Goal: Information Seeking & Learning: Learn about a topic

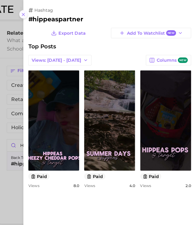
click at [43, 11] on icon at bounding box center [43, 13] width 4 height 4
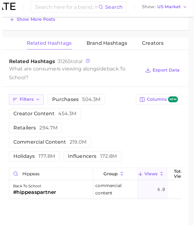
scroll to position [586, 0]
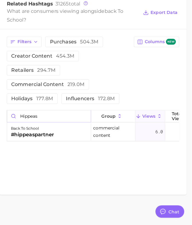
click at [98, 128] on input "hippeas" at bounding box center [66, 128] width 74 height 10
click at [96, 128] on input "hippeas" at bounding box center [66, 128] width 74 height 10
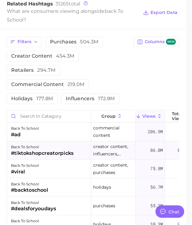
click at [61, 157] on div "back to school" at bounding box center [59, 156] width 55 height 7
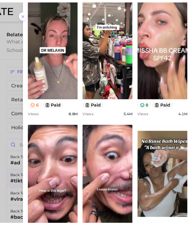
scroll to position [183, 0]
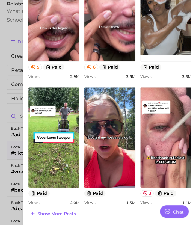
click at [33, 177] on div at bounding box center [98, 112] width 196 height 225
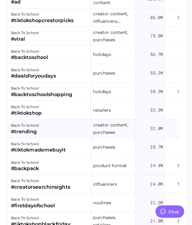
click at [50, 140] on div "#trending" at bounding box center [44, 142] width 25 height 7
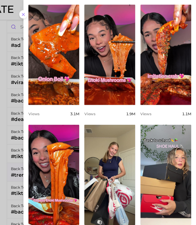
scroll to position [0, 0]
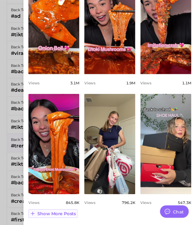
click at [67, 213] on span "Show more posts" at bounding box center [72, 215] width 34 height 5
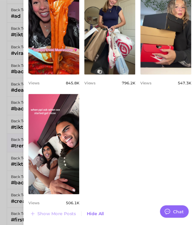
click at [39, 169] on div at bounding box center [98, 112] width 196 height 225
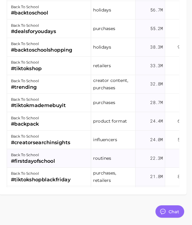
click at [49, 169] on div "#firstdayofschool" at bounding box center [51, 168] width 39 height 7
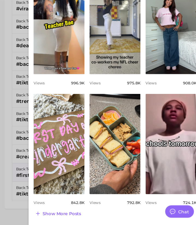
click at [32, 168] on div at bounding box center [98, 112] width 196 height 225
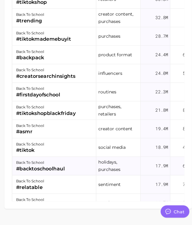
click at [62, 171] on div "back to school" at bounding box center [53, 169] width 43 height 7
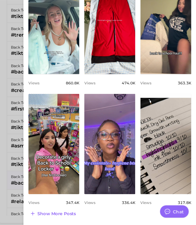
click at [39, 174] on div at bounding box center [98, 112] width 196 height 225
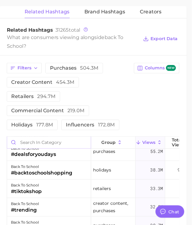
click at [53, 150] on input "Search in category" at bounding box center [66, 152] width 74 height 10
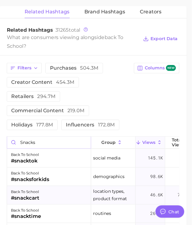
type input "snacks"
click at [55, 200] on div "#snackcart" at bounding box center [44, 201] width 25 height 7
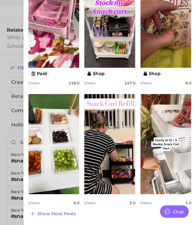
click at [41, 179] on div at bounding box center [98, 112] width 196 height 225
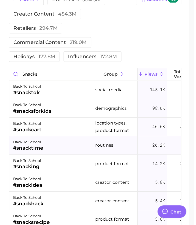
scroll to position [624, 0]
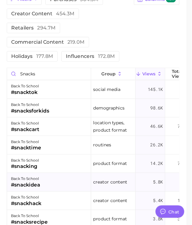
click at [50, 189] on div "#snackidea" at bounding box center [45, 189] width 26 height 7
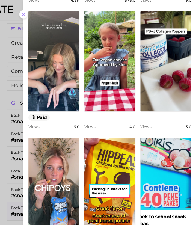
scroll to position [175, 0]
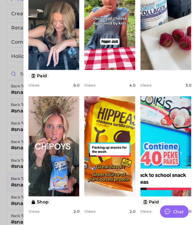
click at [36, 188] on div at bounding box center [98, 112] width 196 height 225
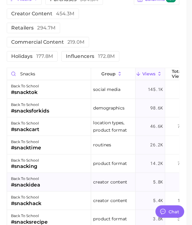
click at [41, 188] on div "#snackidea" at bounding box center [45, 189] width 26 height 7
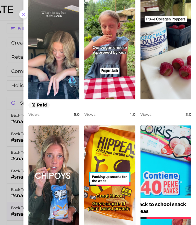
click at [37, 175] on div at bounding box center [98, 112] width 196 height 225
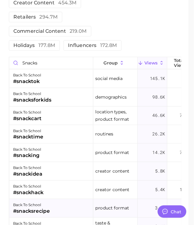
scroll to position [634, 0]
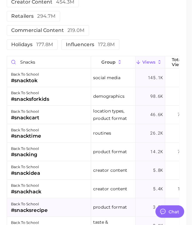
click at [54, 213] on div "#snacksrecipe" at bounding box center [48, 211] width 32 height 7
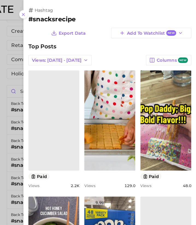
scroll to position [0, 0]
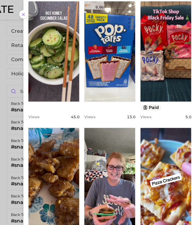
click at [31, 164] on div at bounding box center [98, 112] width 196 height 225
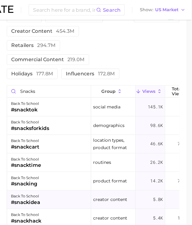
click at [49, 182] on div "#snackidea" at bounding box center [45, 179] width 26 height 7
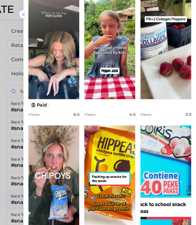
click at [38, 172] on div at bounding box center [98, 112] width 196 height 225
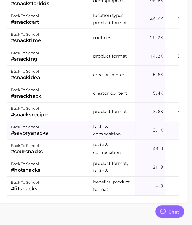
click at [61, 142] on div "#savorysnacks" at bounding box center [48, 143] width 33 height 7
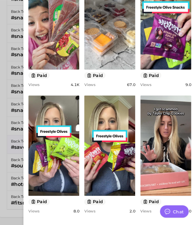
click at [40, 170] on div at bounding box center [98, 112] width 196 height 225
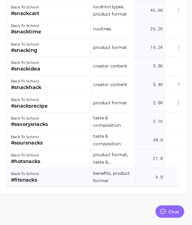
click at [45, 182] on div "#fitsnacks" at bounding box center [44, 185] width 25 height 7
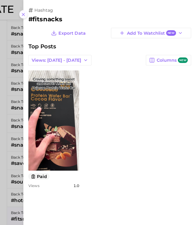
click at [43, 13] on line at bounding box center [43, 13] width 2 height 2
